Goal: Obtain resource: Obtain resource

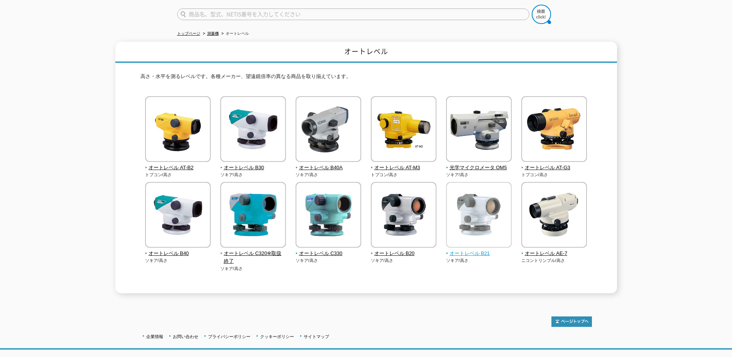
scroll to position [77, 0]
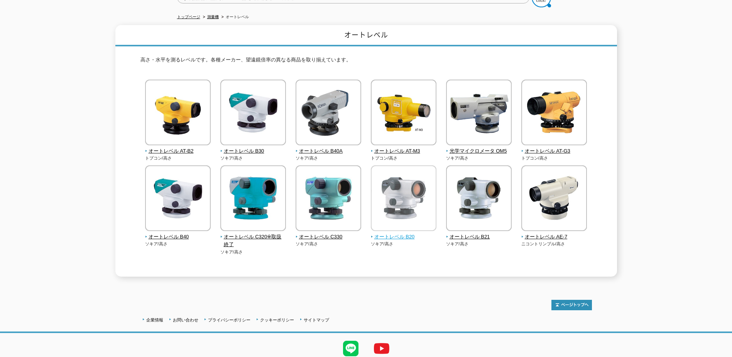
click at [383, 233] on span "オートレベル B20" at bounding box center [404, 237] width 66 height 8
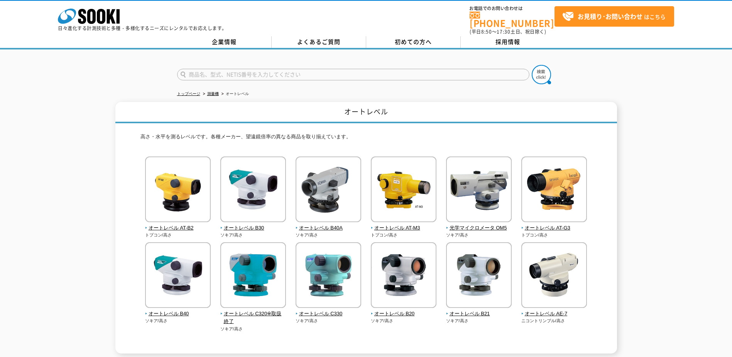
scroll to position [0, 0]
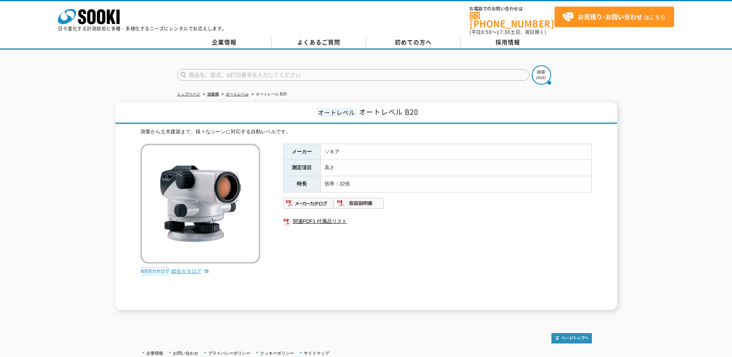
click at [189, 268] on link "総合カタログ" at bounding box center [190, 271] width 38 height 6
click at [329, 197] on img at bounding box center [308, 203] width 51 height 12
click at [367, 199] on img at bounding box center [359, 203] width 51 height 12
